Goal: Task Accomplishment & Management: Use online tool/utility

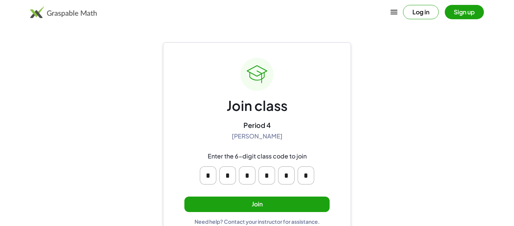
click at [267, 197] on button "Join" at bounding box center [257, 203] width 145 height 15
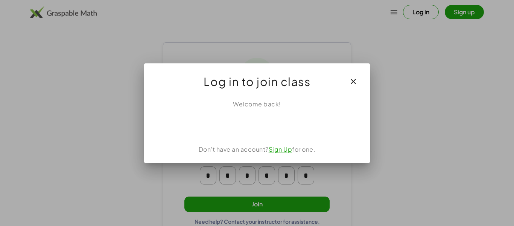
click at [359, 83] on button "button" at bounding box center [354, 81] width 18 height 18
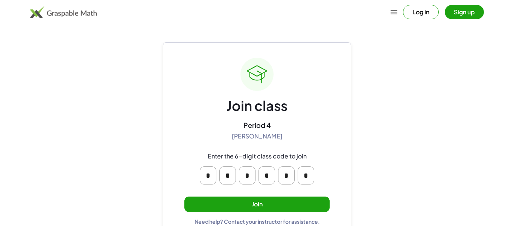
click at [461, 6] on button "Sign up" at bounding box center [464, 12] width 39 height 14
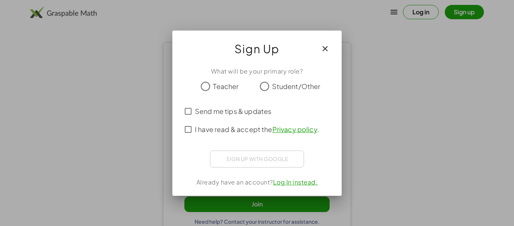
click at [325, 46] on icon "button" at bounding box center [325, 48] width 9 height 9
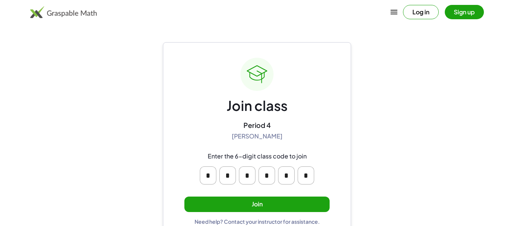
click at [412, 7] on button "Log in" at bounding box center [421, 12] width 36 height 14
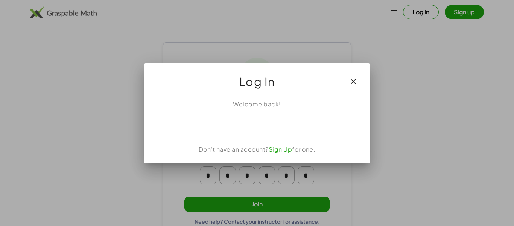
click at [287, 154] on div "Welcome back! Don't have an account? Sign Up for one." at bounding box center [257, 127] width 226 height 69
click at [285, 151] on link "Sign Up" at bounding box center [281, 149] width 24 height 8
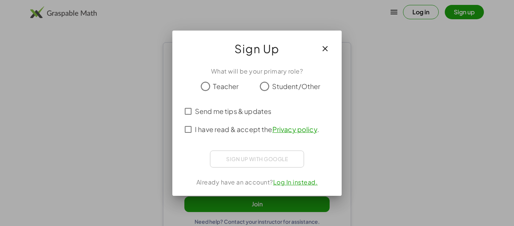
click at [285, 151] on div "Sign up with Google Sign in with Google Sign in with Google. Opens in new tab" at bounding box center [257, 158] width 94 height 17
click at [332, 53] on button "button" at bounding box center [325, 49] width 18 height 18
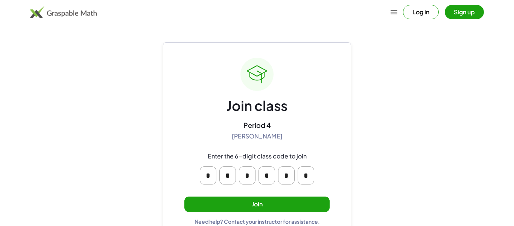
click at [200, 182] on input "*" at bounding box center [208, 175] width 17 height 18
click at [355, 47] on main "Join class Period 4 Jeremy Grant Enter the 6-digit class code to join * * * * *…" at bounding box center [257, 120] width 514 height 240
click at [348, 59] on div "Join class Period 4 Jeremy Grant Enter the 6-digit class code to join * * * * *…" at bounding box center [257, 141] width 188 height 198
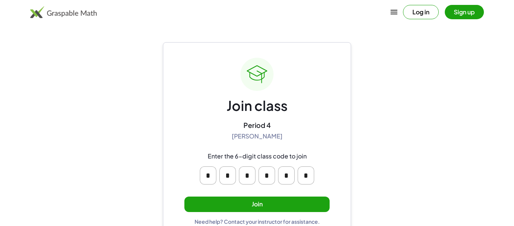
click at [279, 87] on div "Join class Period 4 Jeremy Grant Enter the 6-digit class code to join * * * * *…" at bounding box center [257, 141] width 145 height 167
click at [237, 209] on button "Join" at bounding box center [257, 203] width 145 height 15
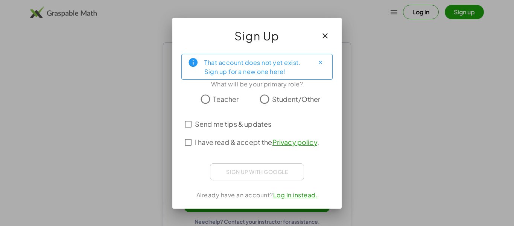
click at [329, 43] on button "button" at bounding box center [325, 36] width 18 height 18
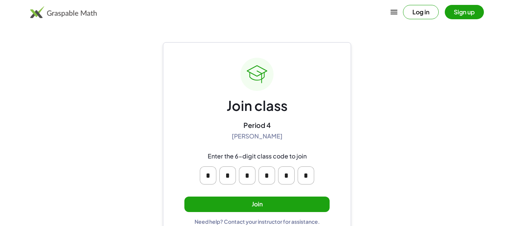
click at [279, 202] on button "Join" at bounding box center [257, 203] width 145 height 15
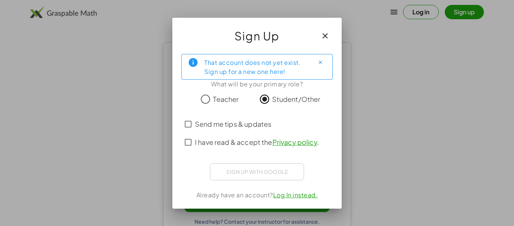
click at [284, 169] on div "Sign up with Google Sign in with Google Sign in with Google. Opens in new tab" at bounding box center [257, 171] width 94 height 17
click at [331, 37] on button "button" at bounding box center [325, 36] width 18 height 18
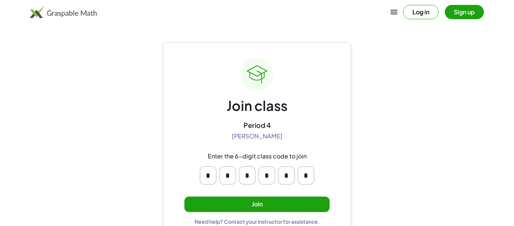
click at [206, 175] on input "*" at bounding box center [208, 175] width 17 height 18
type input "*"
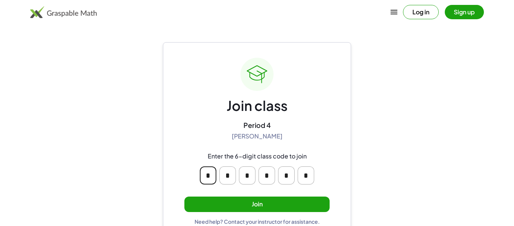
type input "*"
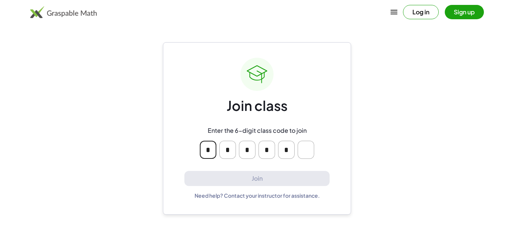
type input "*"
click at [299, 153] on input "Please enter OTP character 6" at bounding box center [306, 149] width 17 height 18
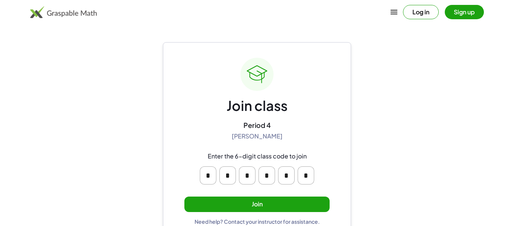
click at [148, 150] on main "Join class Period 4 Jeremy Grant Enter the 6-digit class code to join * * * * *…" at bounding box center [257, 120] width 514 height 240
click at [145, 174] on main "Join class Period 4 Jeremy Grant Enter the 6-digit class code to join * * * * *…" at bounding box center [257, 120] width 514 height 240
click at [210, 218] on div "Need help? Contact your instructor for assistance." at bounding box center [257, 221] width 125 height 7
click at [209, 208] on button "Join" at bounding box center [257, 203] width 145 height 15
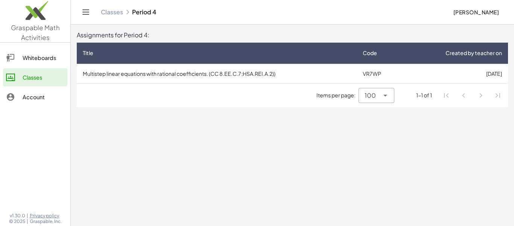
click at [233, 163] on main "Assignments for Period 4: Title Code Created by teacher on Multistep linear equ…" at bounding box center [293, 113] width 444 height 226
click at [338, 97] on span "Items per page:" at bounding box center [338, 95] width 42 height 8
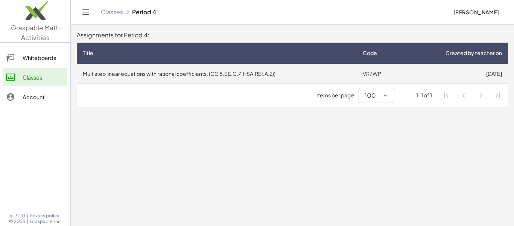
click at [250, 80] on td "Multistep linear equations with rational coefficients. (CC 8.EE.C.7;HSA.REI.A.2…" at bounding box center [217, 74] width 280 height 20
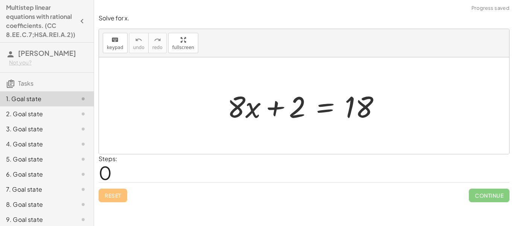
click at [305, 102] on div at bounding box center [307, 105] width 167 height 39
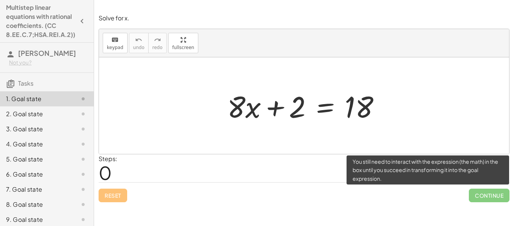
click at [490, 197] on span "Continue" at bounding box center [489, 195] width 41 height 14
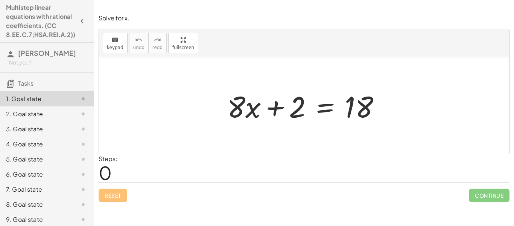
click at [122, 199] on div "Reset Continue" at bounding box center [304, 192] width 411 height 20
click at [119, 180] on div "Steps: 0" at bounding box center [304, 168] width 411 height 28
click at [103, 171] on span "0" at bounding box center [105, 172] width 13 height 23
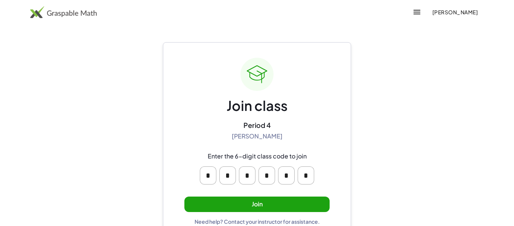
click at [268, 197] on button "Join" at bounding box center [257, 203] width 145 height 15
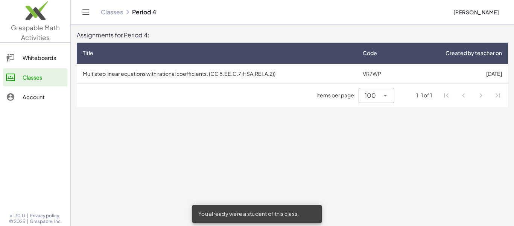
click at [268, 197] on main "Assignments for Period 4: Title Code Created by teacher on Multistep linear equ…" at bounding box center [293, 113] width 444 height 226
click at [268, 210] on div "You already were a student of this class." at bounding box center [257, 213] width 130 height 18
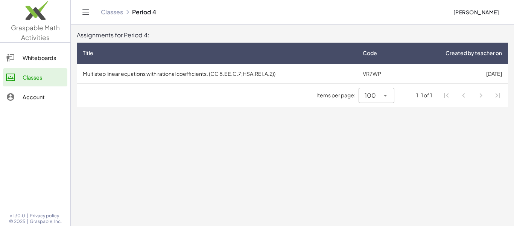
click at [388, 96] on icon at bounding box center [385, 95] width 9 height 9
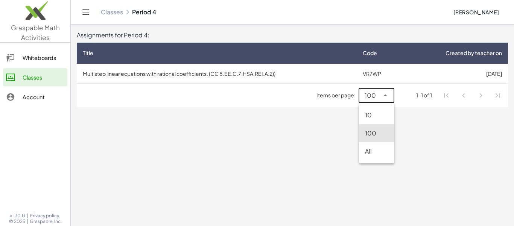
click at [374, 119] on div "10" at bounding box center [376, 114] width 23 height 9
type input "**"
click at [445, 97] on li "Pagination Navigation" at bounding box center [447, 95] width 14 height 14
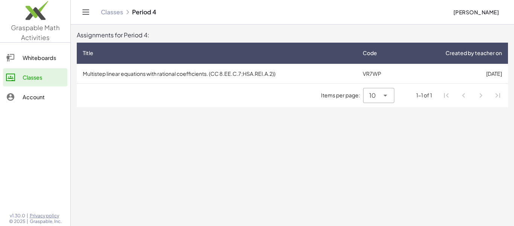
click at [461, 96] on li "Pagination Navigation" at bounding box center [464, 95] width 14 height 14
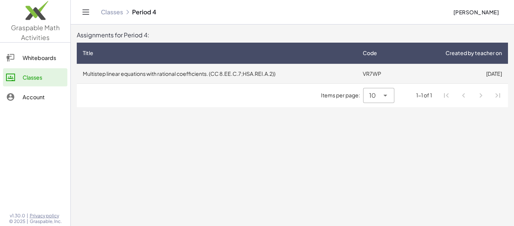
click at [264, 75] on td "Multistep linear equations with rational coefficients. (CC 8.EE.C.7;HSA.REI.A.2…" at bounding box center [217, 74] width 280 height 20
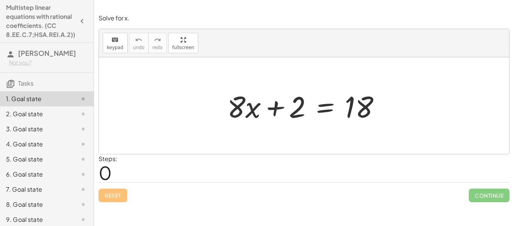
click at [150, 178] on div "Steps: 0" at bounding box center [304, 168] width 411 height 28
click at [101, 167] on span "0" at bounding box center [105, 172] width 13 height 23
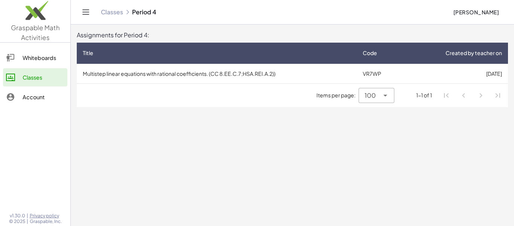
click at [97, 89] on div "Items per page: 100 *** 1-1 of 1" at bounding box center [293, 95] width 432 height 23
click at [349, 98] on span "Items per page:" at bounding box center [338, 95] width 42 height 8
